Goal: Transaction & Acquisition: Purchase product/service

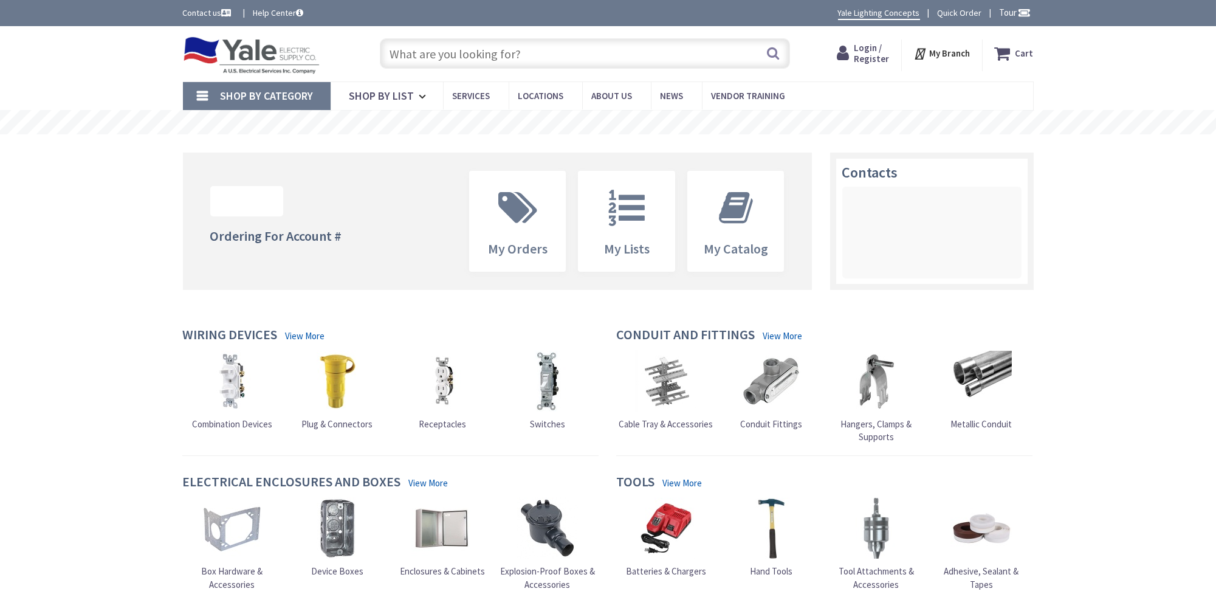
type input "[GEOGRAPHIC_DATA], [GEOGRAPHIC_DATA]"
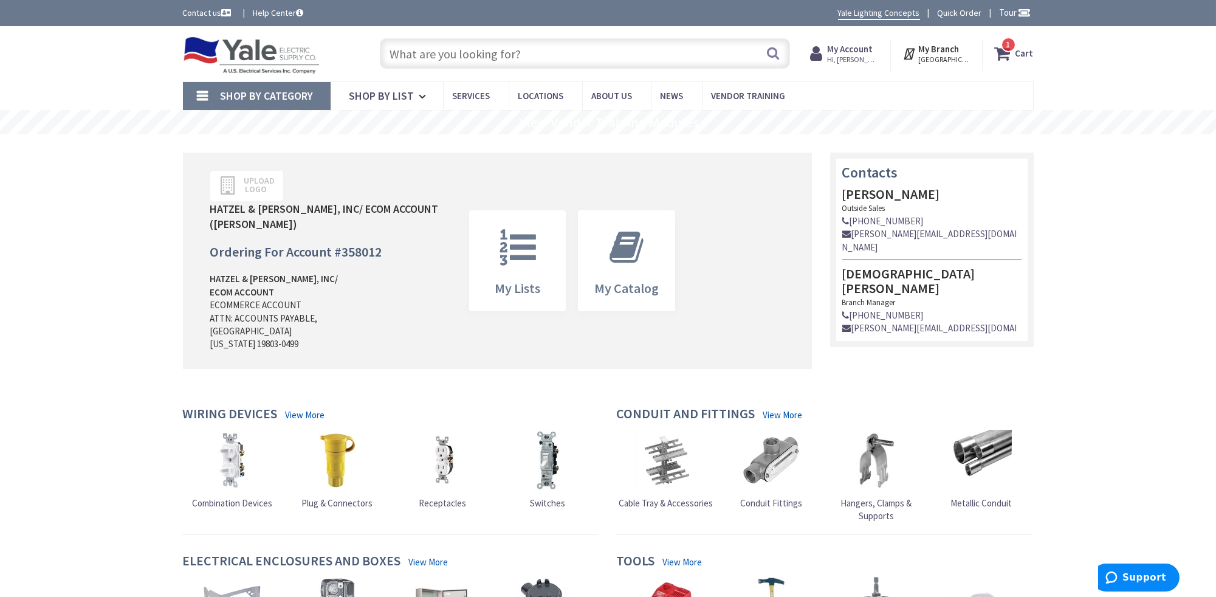
click at [1025, 55] on strong "Cart" at bounding box center [1024, 54] width 18 height 22
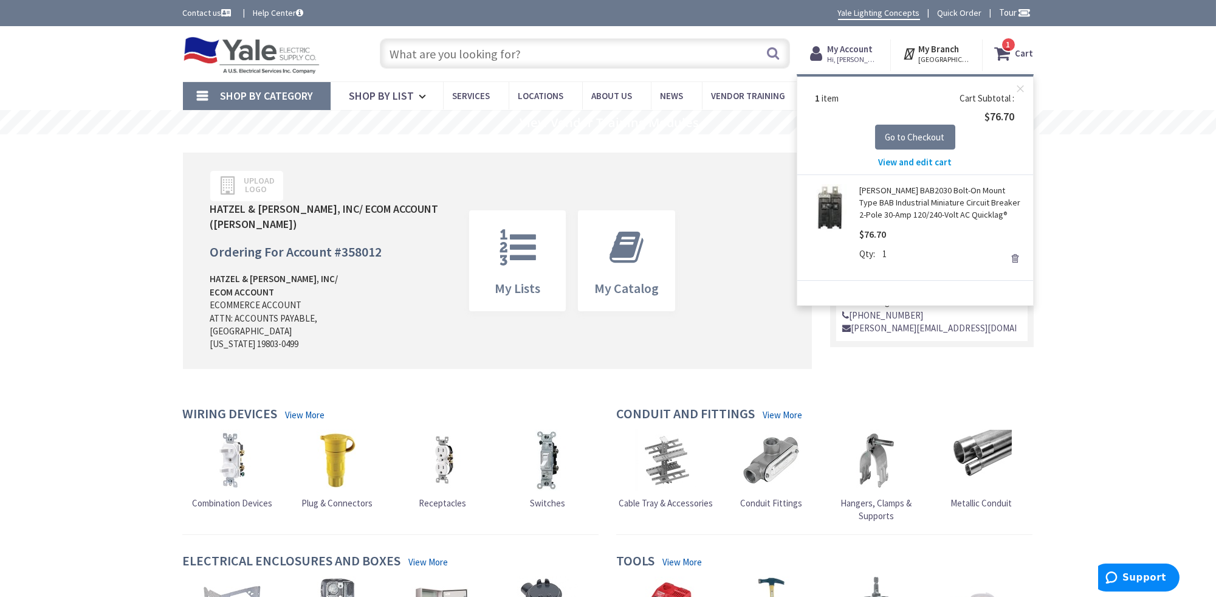
click at [907, 162] on span "View and edit cart" at bounding box center [915, 162] width 74 height 12
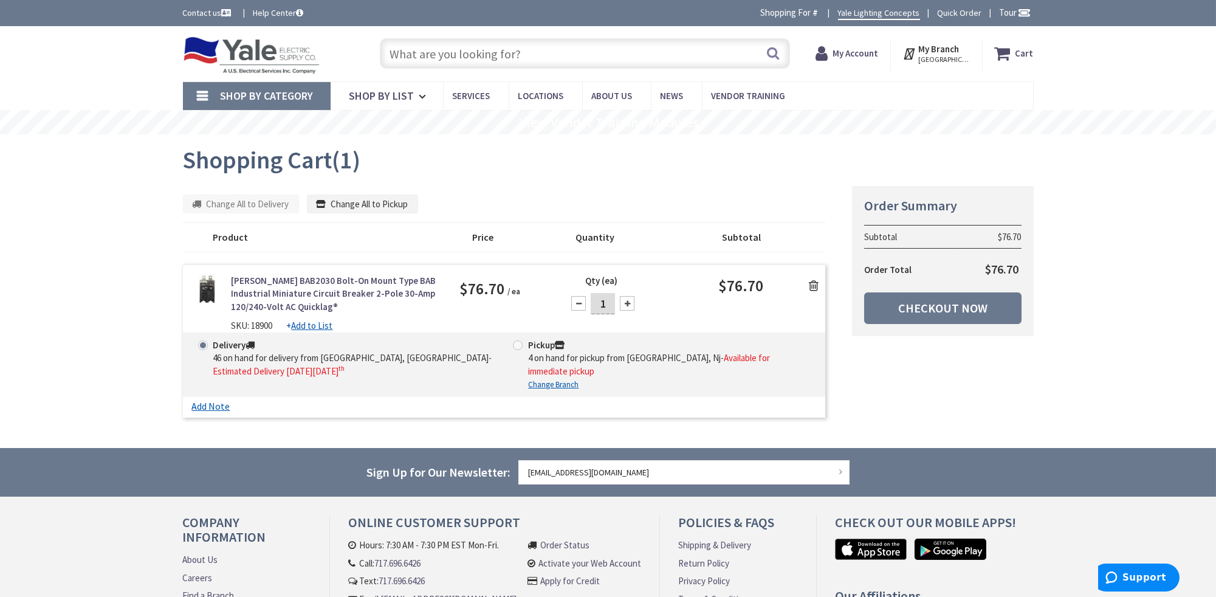
click at [809, 280] on icon at bounding box center [814, 286] width 10 height 12
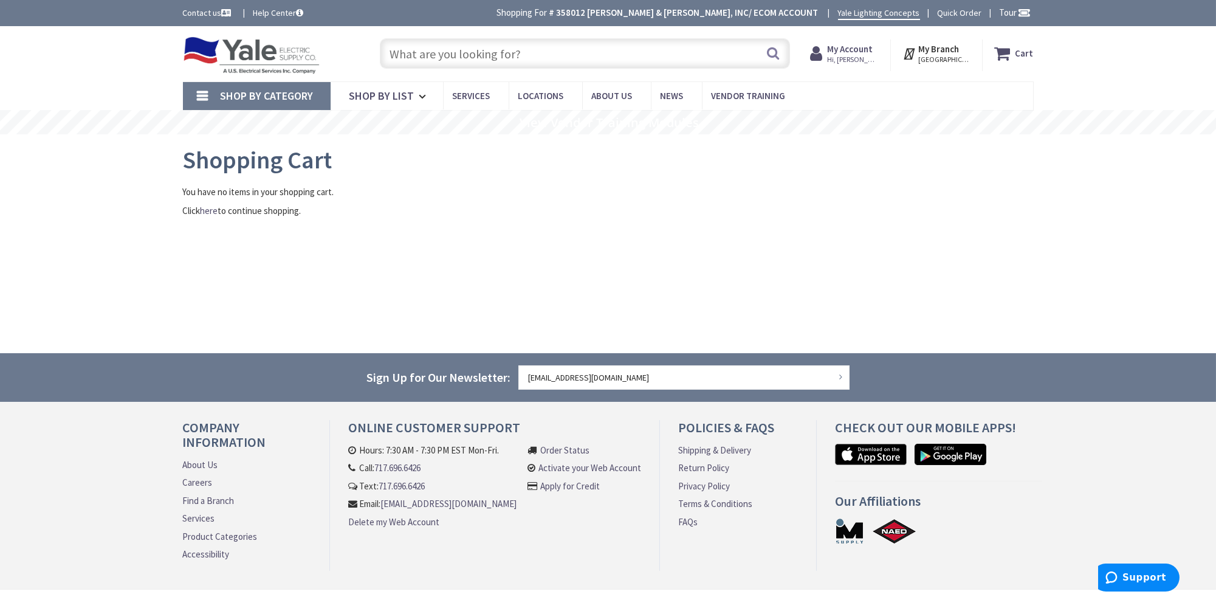
click at [484, 57] on input "text" at bounding box center [585, 53] width 410 height 30
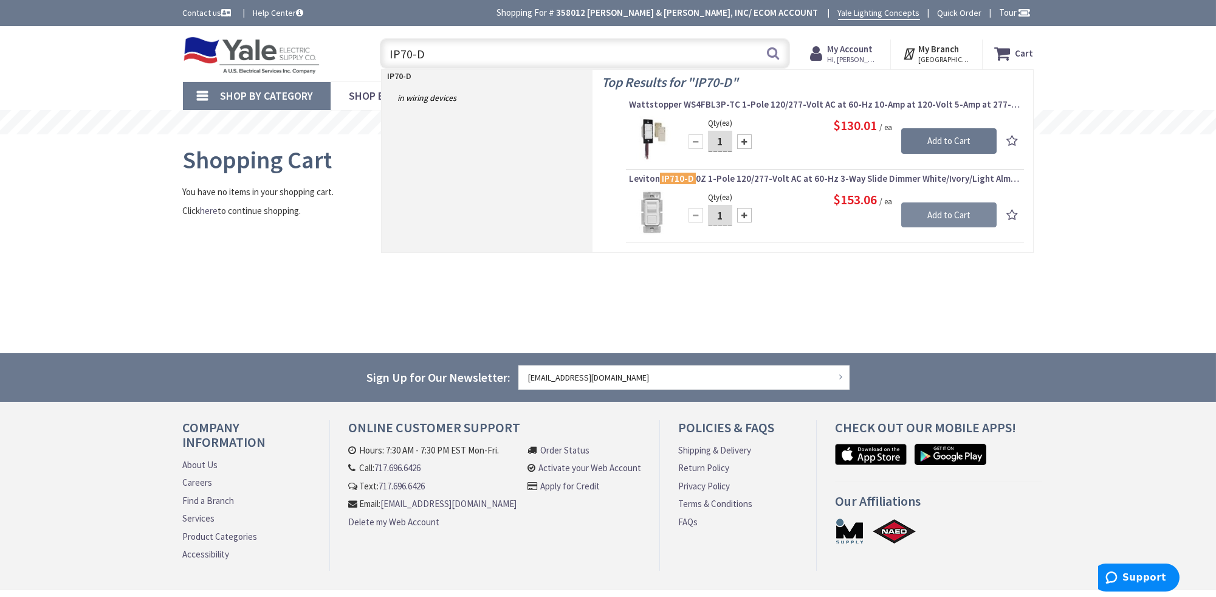
type input "IP70-D"
click at [938, 208] on input "Add to Cart" at bounding box center [948, 215] width 95 height 26
